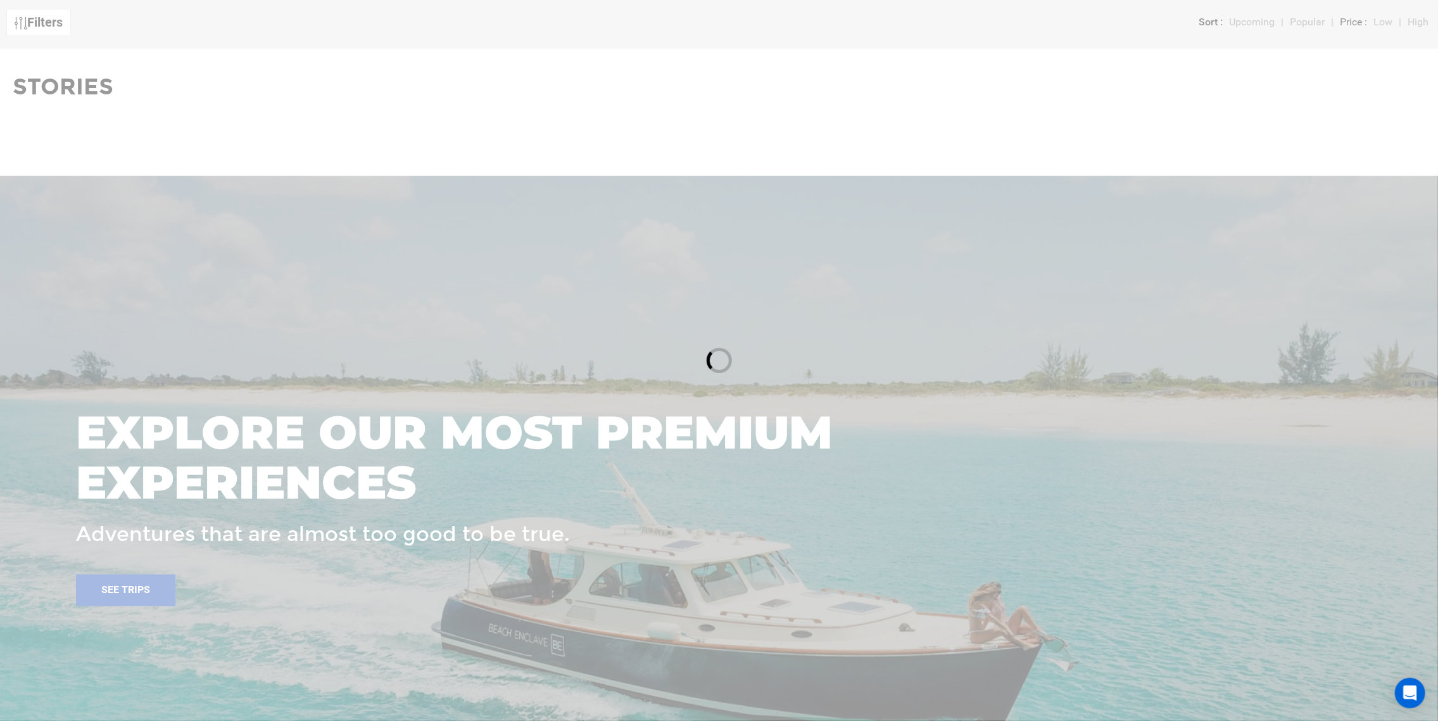
scroll to position [760, 0]
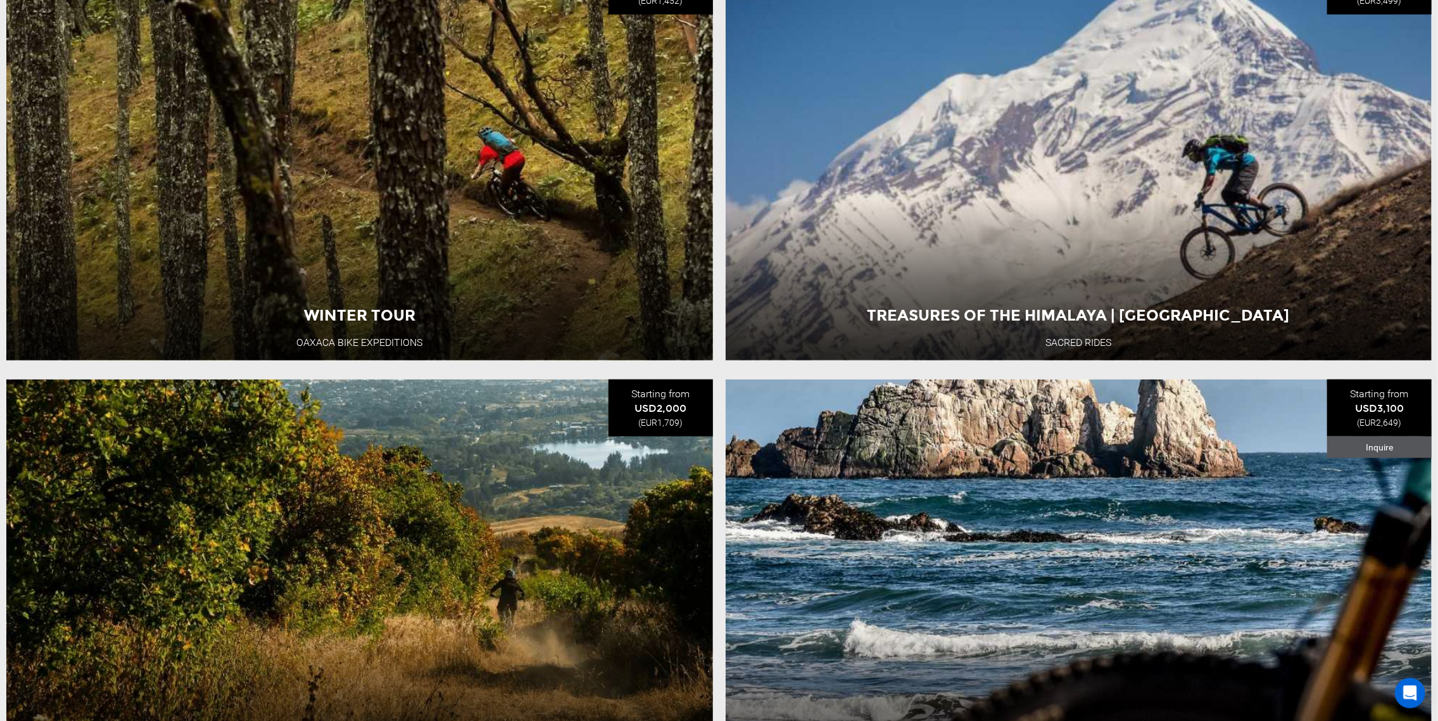
scroll to position [422, 0]
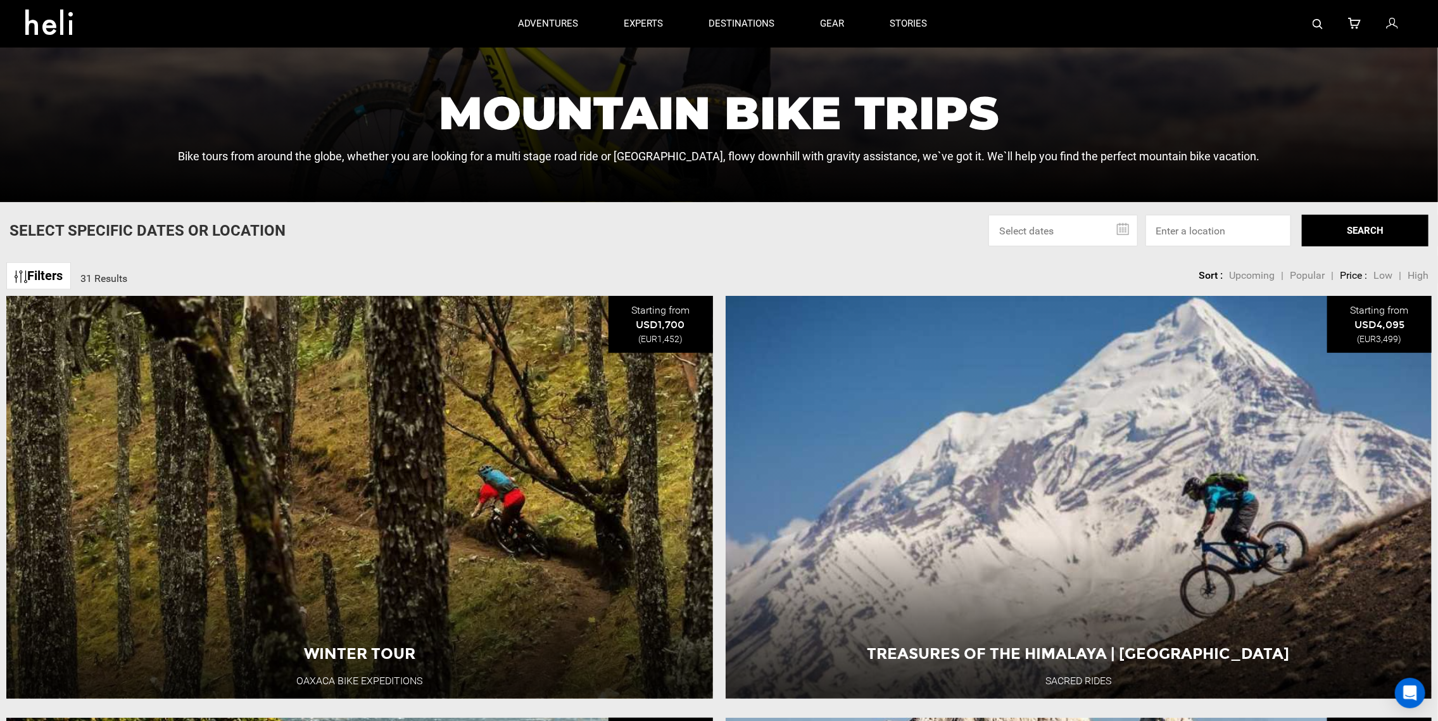
click at [19, 269] on link "Filters" at bounding box center [38, 275] width 65 height 27
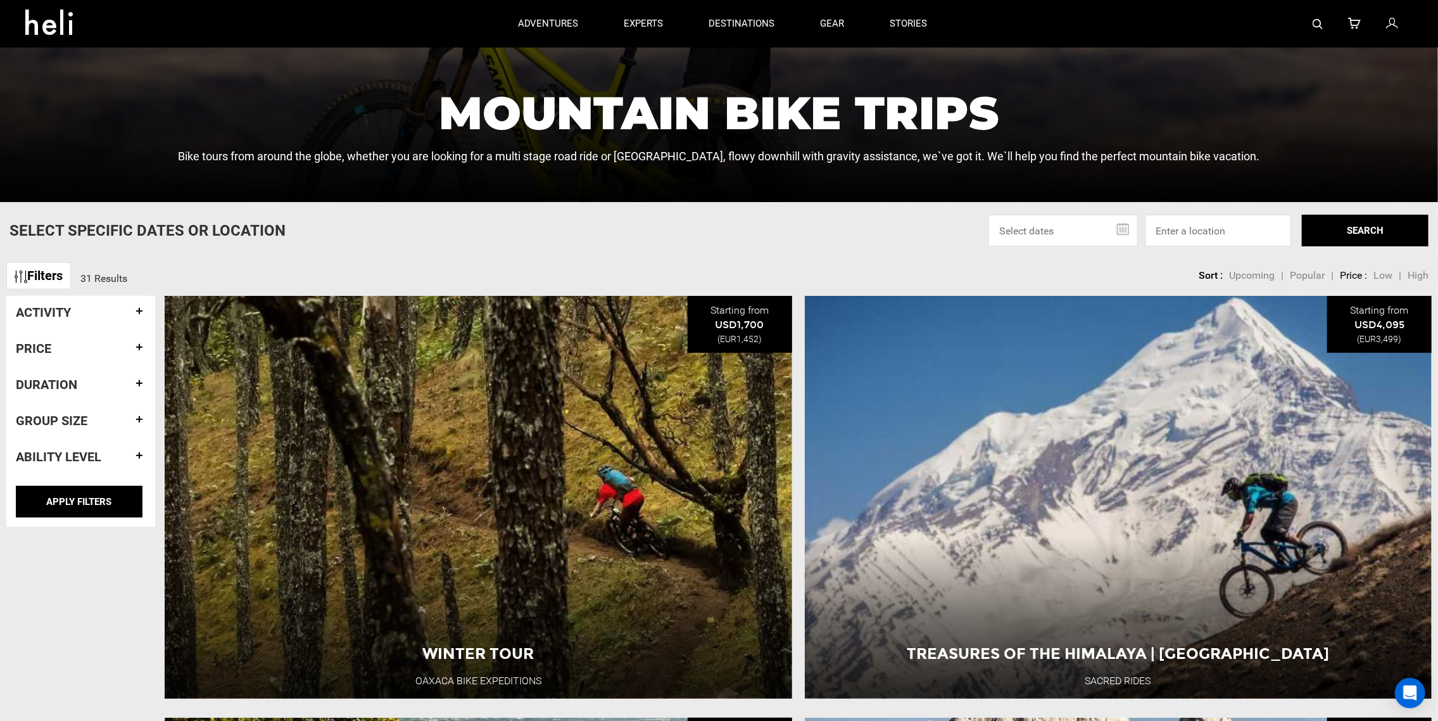
click at [1306, 275] on span "Popular" at bounding box center [1307, 275] width 35 height 12
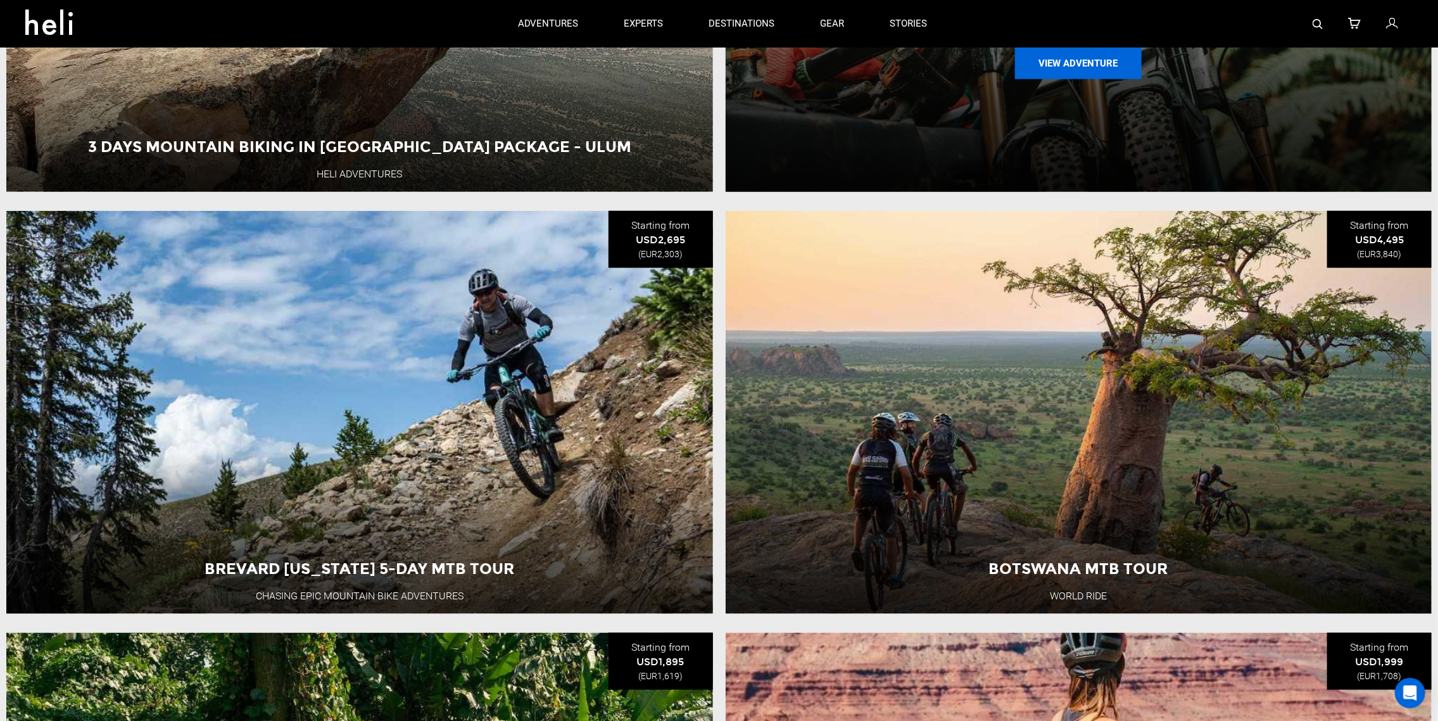
scroll to position [591, 0]
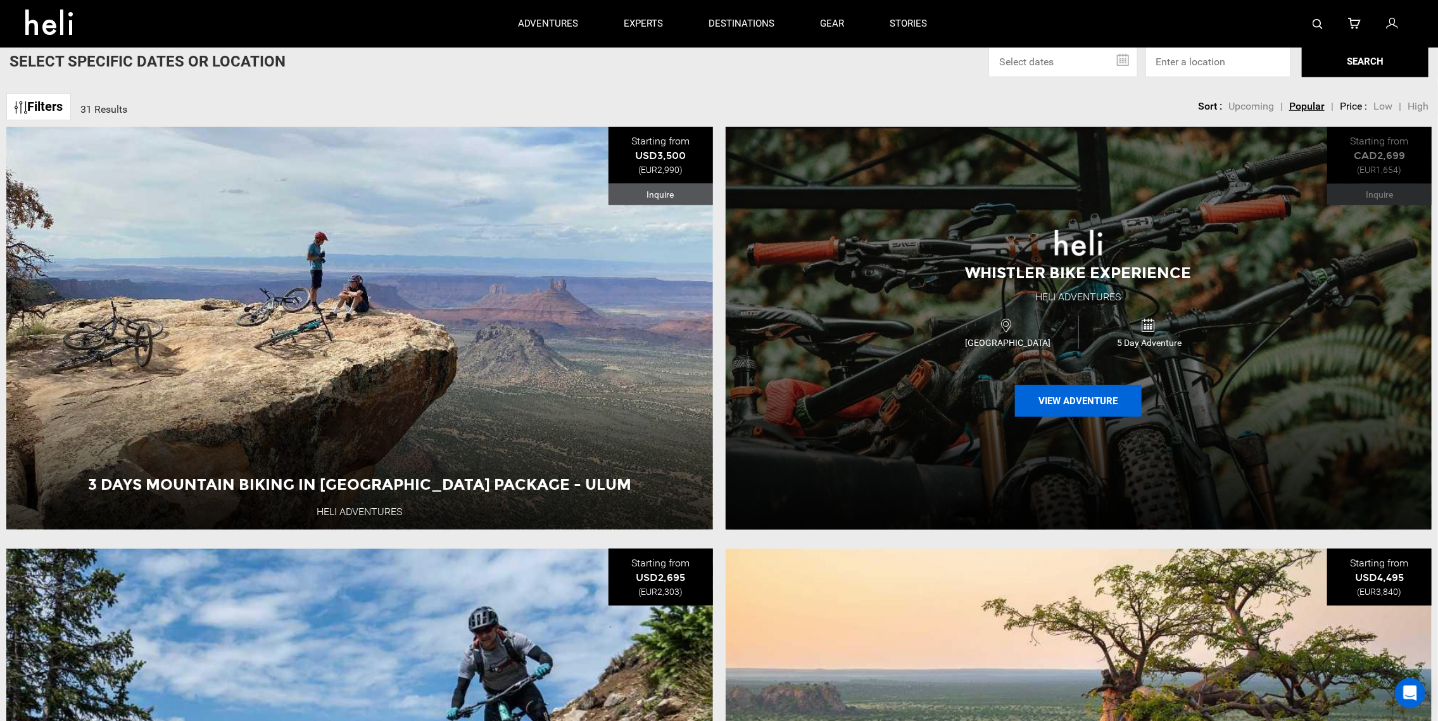
click at [1079, 400] on button "View Adventure" at bounding box center [1078, 401] width 127 height 32
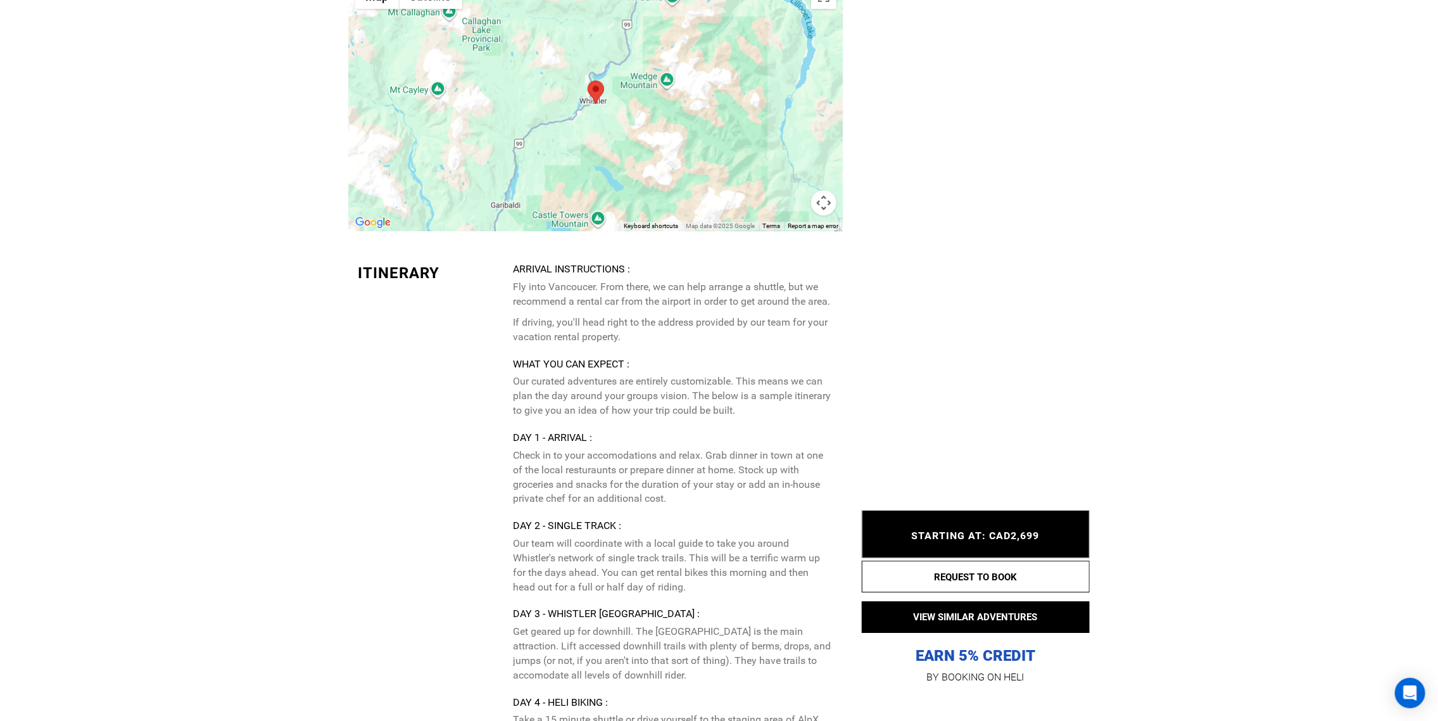
scroll to position [2786, 0]
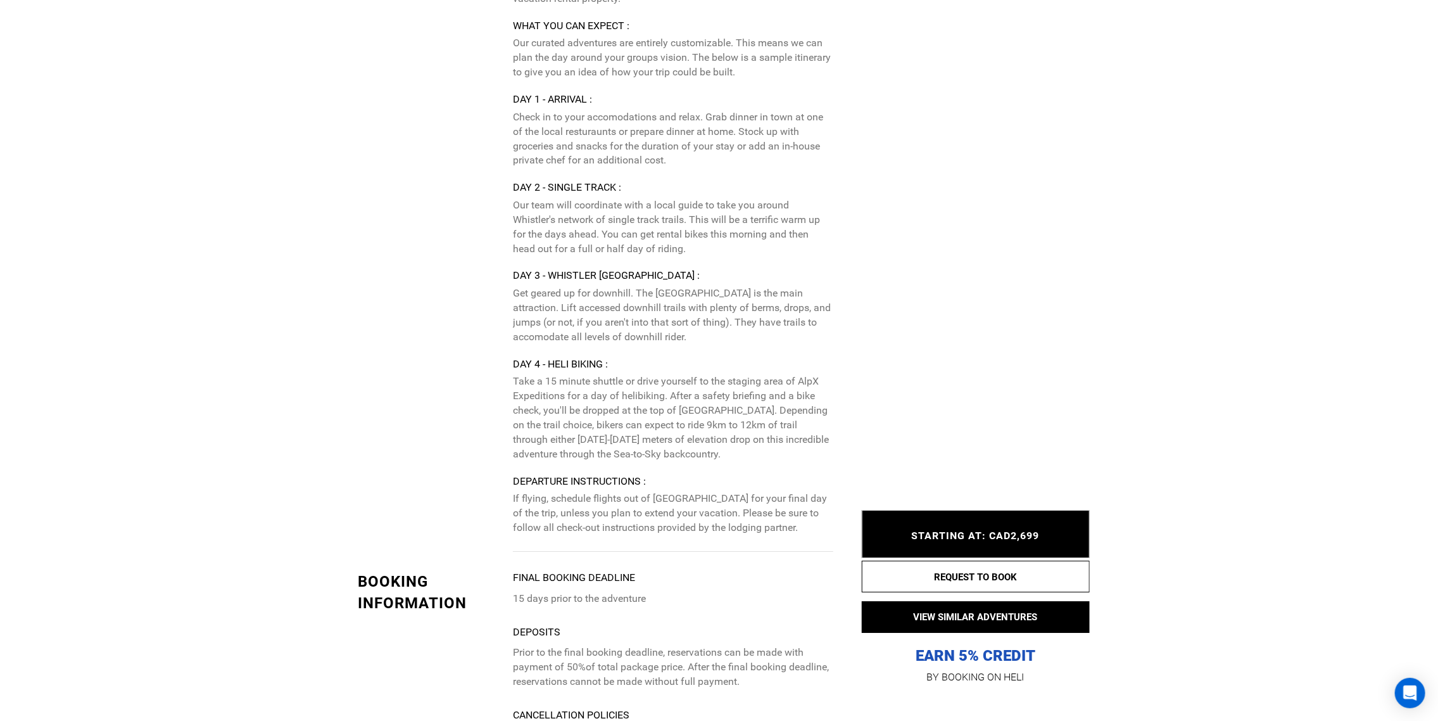
drag, startPoint x: 733, startPoint y: 215, endPoint x: 741, endPoint y: 256, distance: 42.6
click at [741, 256] on p "Our team will coordinate with a local guide to take you around Whistler's netwo…" at bounding box center [673, 227] width 320 height 58
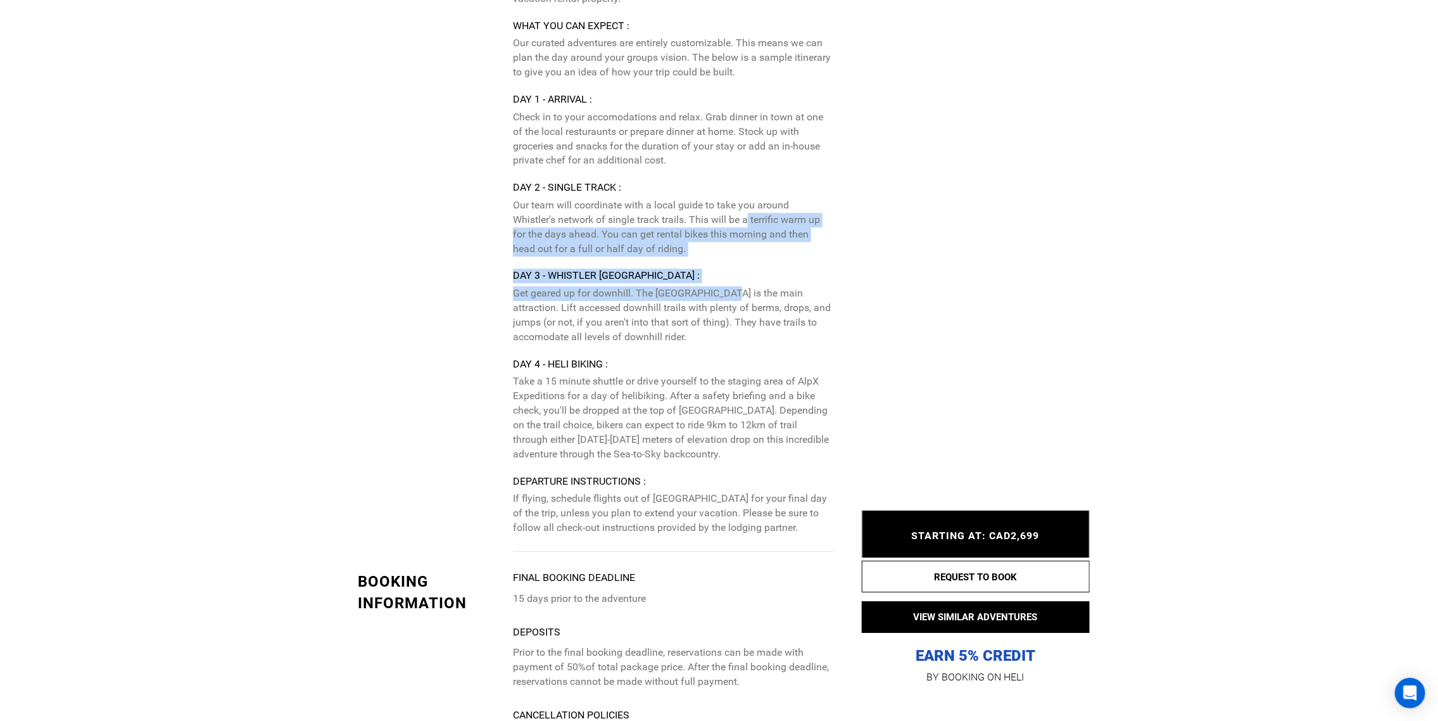
drag, startPoint x: 748, startPoint y: 234, endPoint x: 723, endPoint y: 296, distance: 67.0
click at [723, 296] on div "Arrival Instructions : Fly into Vancoucer. From there, we can help arrange a sh…" at bounding box center [673, 229] width 320 height 611
drag, startPoint x: 711, startPoint y: 146, endPoint x: 690, endPoint y: 172, distance: 34.2
click at [690, 168] on p "Check in to your accomodations and relax. Grab dinner in town at one of the loc…" at bounding box center [673, 139] width 320 height 58
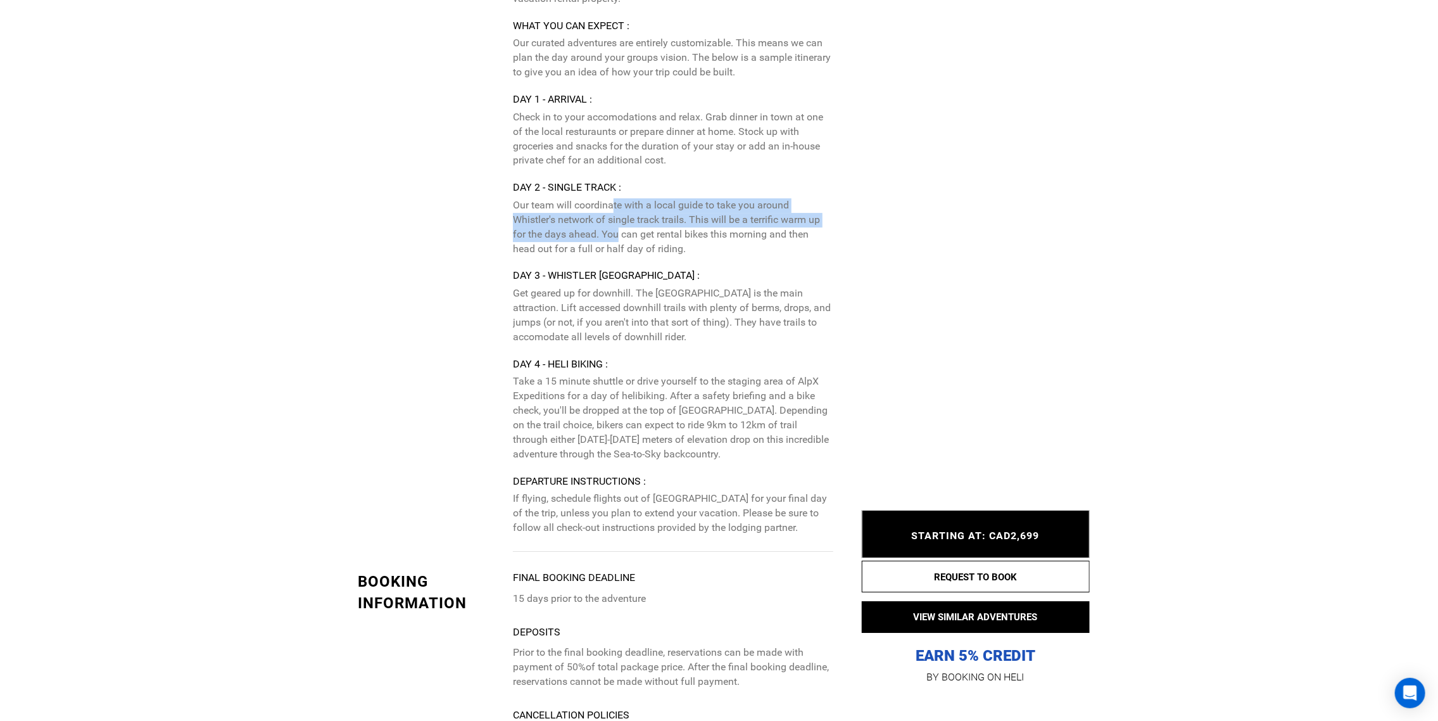
drag, startPoint x: 613, startPoint y: 219, endPoint x: 619, endPoint y: 254, distance: 35.3
click at [619, 251] on p "Our team will coordinate with a local guide to take you around Whistler's netwo…" at bounding box center [673, 227] width 320 height 58
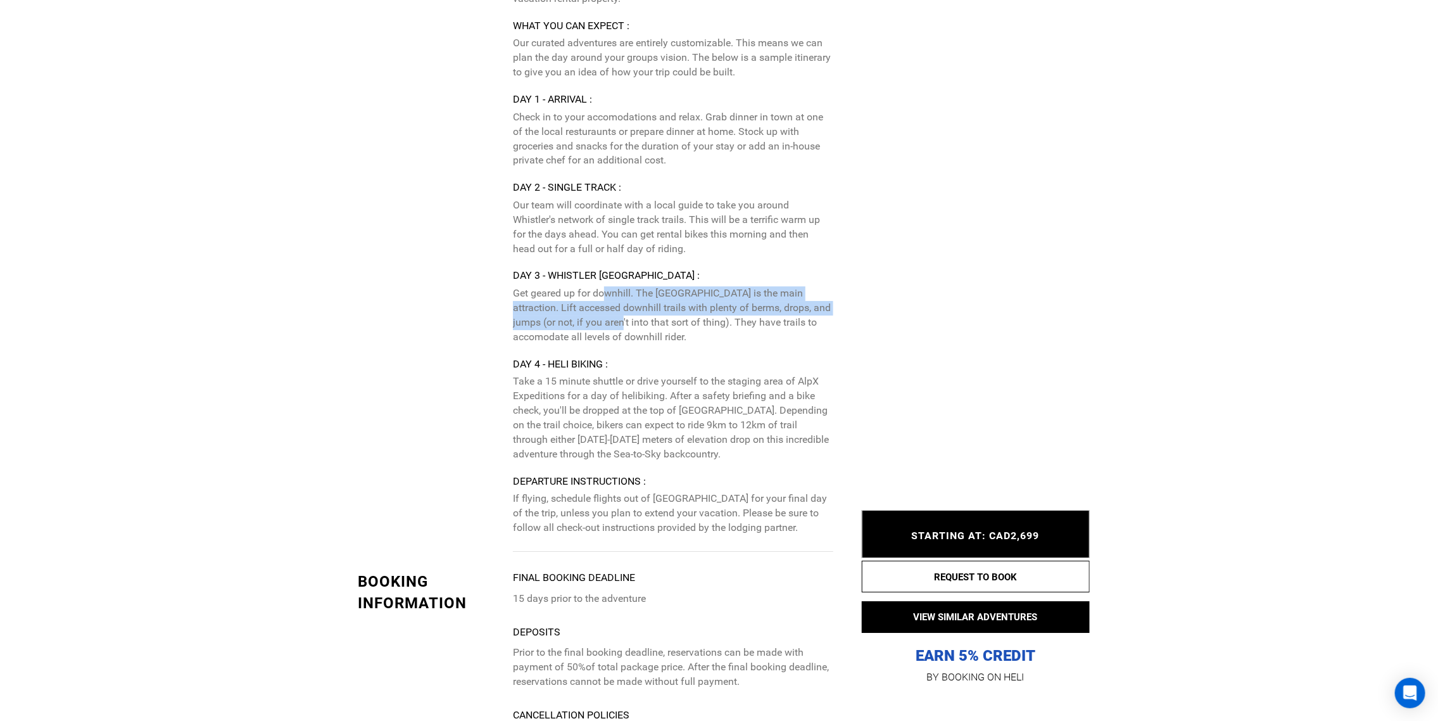
drag, startPoint x: 607, startPoint y: 309, endPoint x: 621, endPoint y: 334, distance: 28.9
click at [621, 334] on p "Get geared up for downhill. The [GEOGRAPHIC_DATA] is the main attraction. Lift …" at bounding box center [673, 315] width 320 height 58
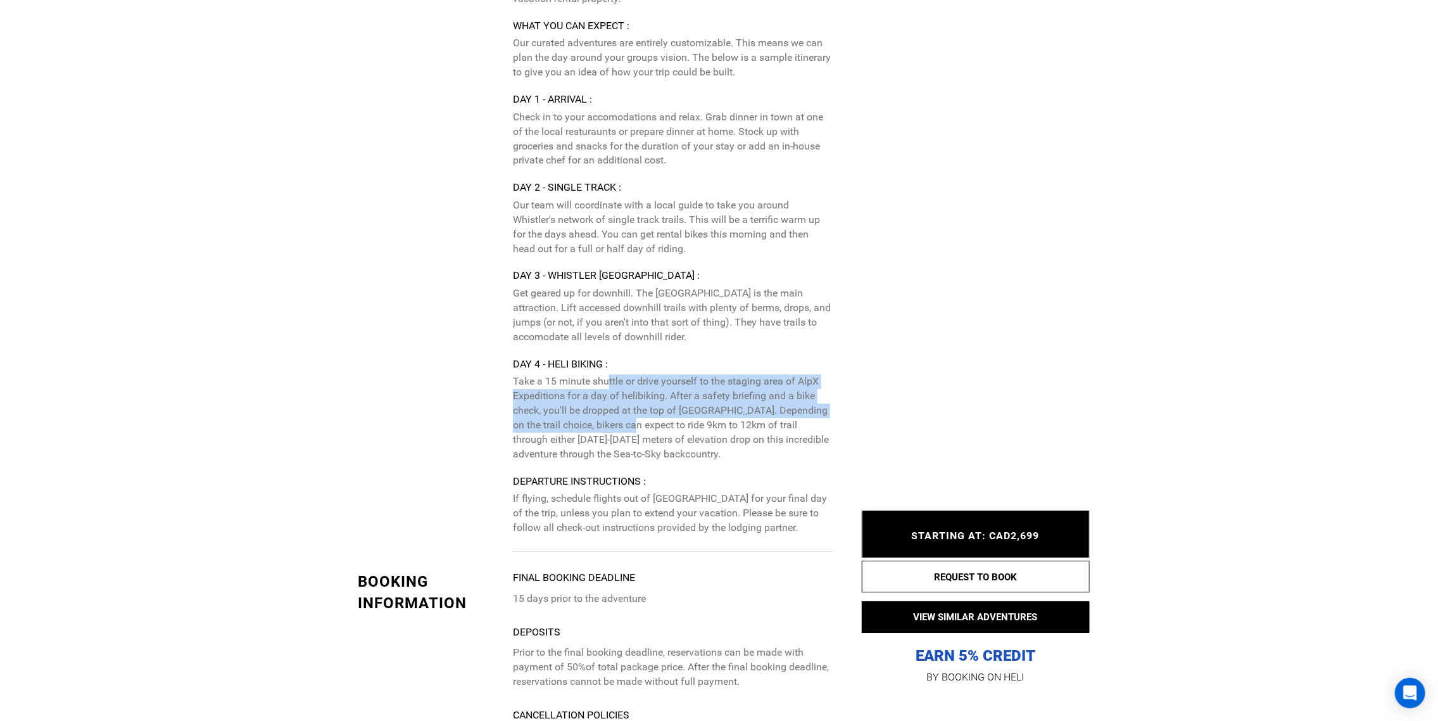
drag, startPoint x: 610, startPoint y: 394, endPoint x: 635, endPoint y: 438, distance: 50.5
click at [635, 438] on p "Take a 15 minute shuttle or drive yourself to the staging area of AlpX Expediti…" at bounding box center [673, 417] width 320 height 87
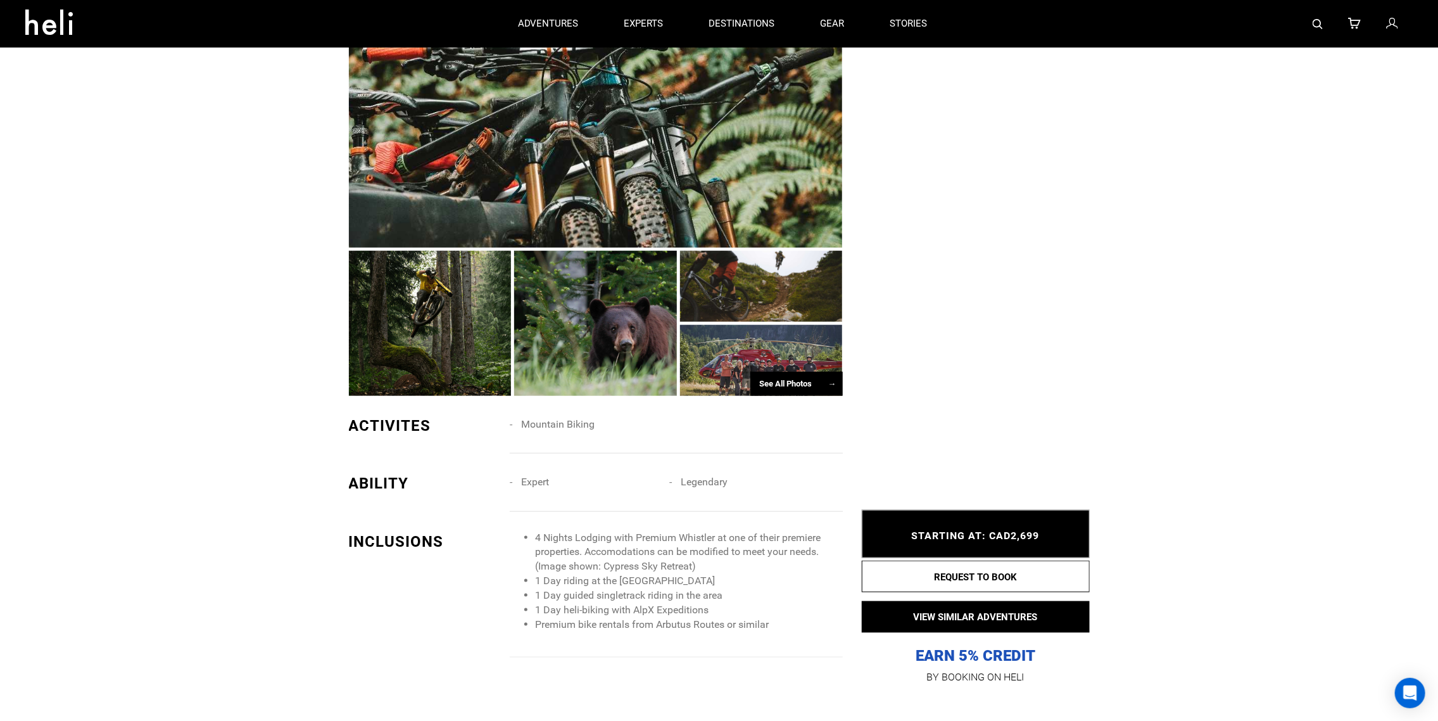
scroll to position [253, 0]
